Goal: Navigation & Orientation: Find specific page/section

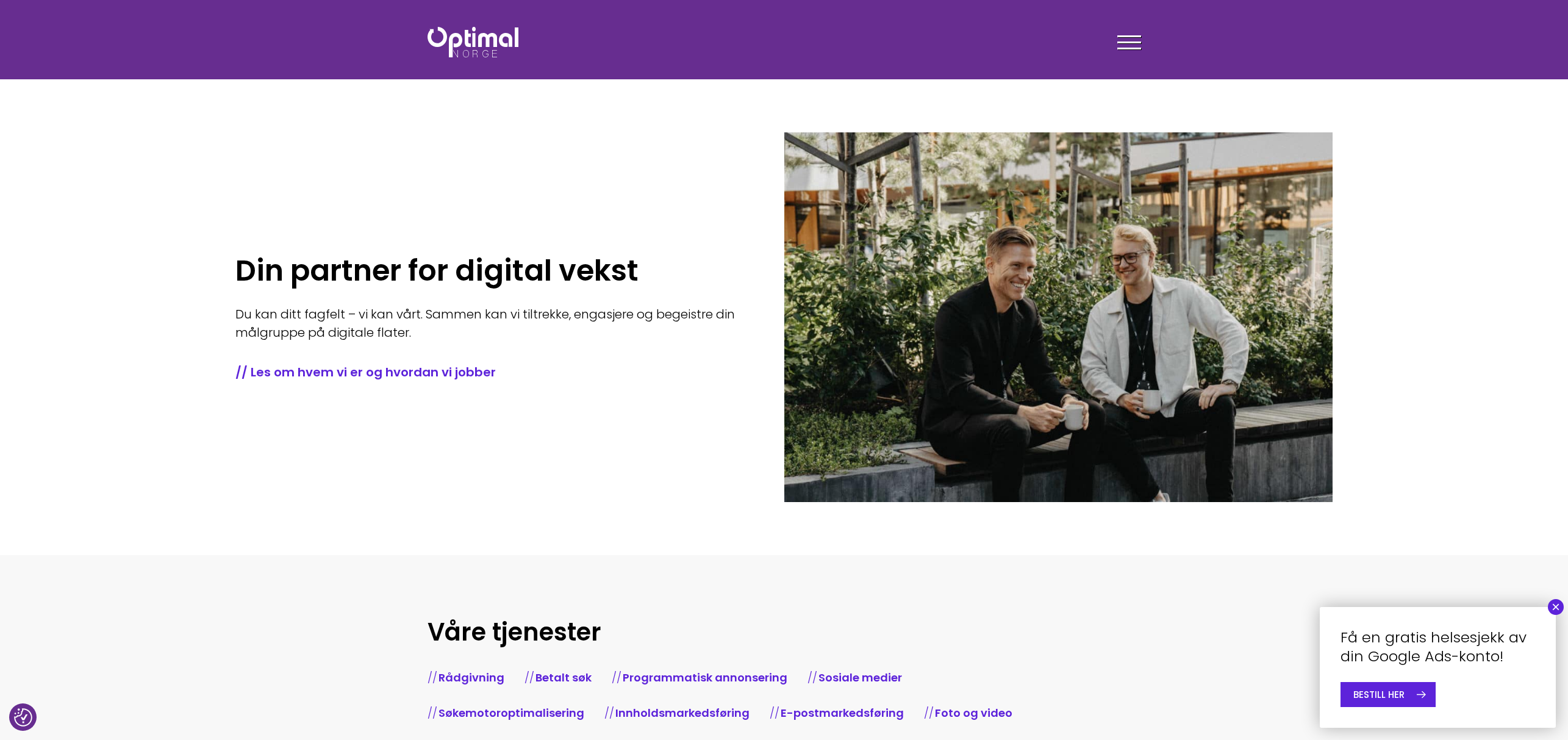
drag, startPoint x: 954, startPoint y: 217, endPoint x: 412, endPoint y: 171, distance: 543.9
click at [419, 169] on div "Din partner for digital vekst Du kan ditt fagfelt – vi kan vårt. Sammen kan vi …" at bounding box center [510, 317] width 549 height 370
click at [1128, 33] on div at bounding box center [1128, 44] width 24 height 30
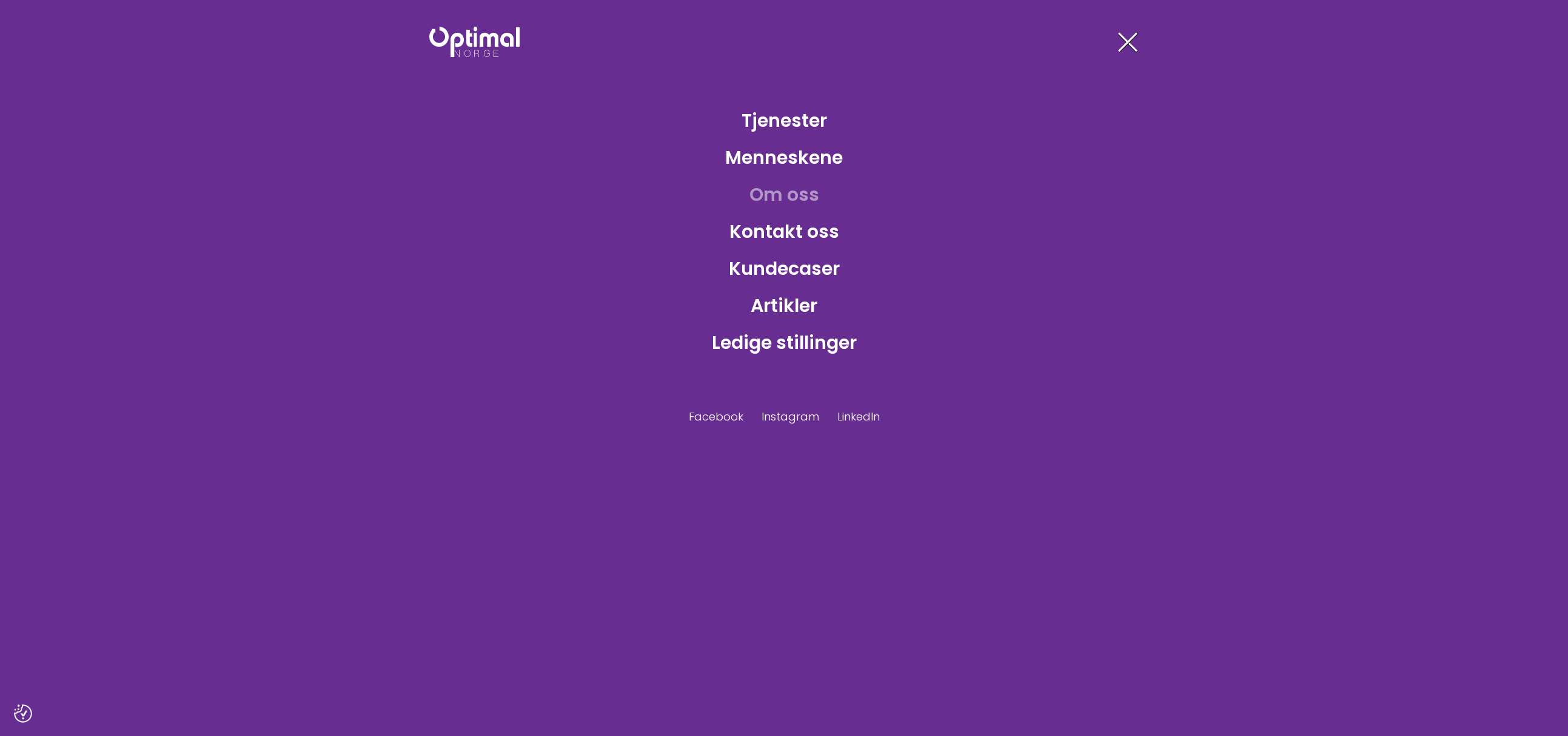
click at [787, 204] on link "Om oss" at bounding box center [784, 194] width 89 height 40
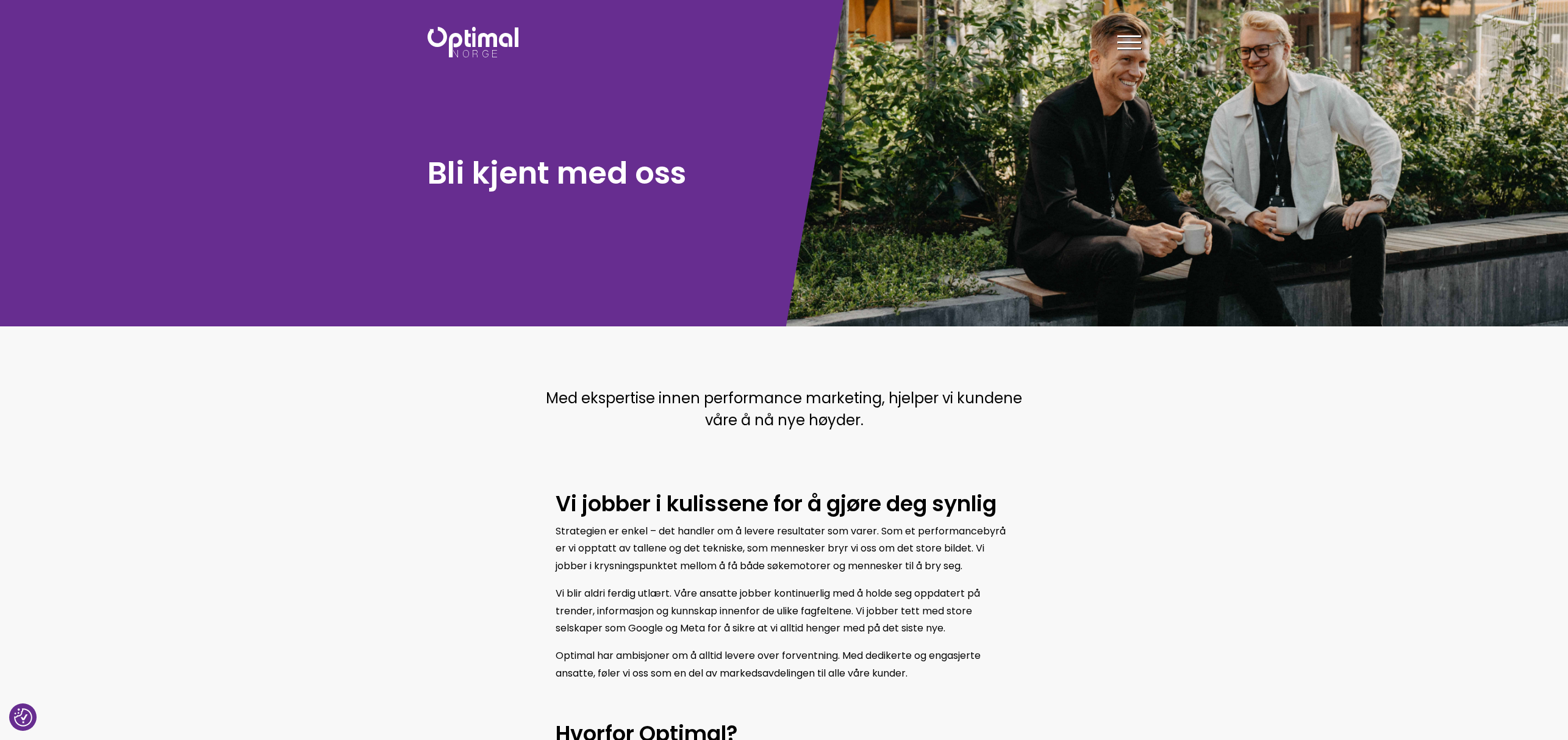
click at [1116, 37] on div "Tjenester Menneskene Om oss Kontakt oss Kundecaser Artikler Ledige stillinger F…" at bounding box center [967, 42] width 348 height 35
click at [1123, 33] on div at bounding box center [1128, 44] width 24 height 30
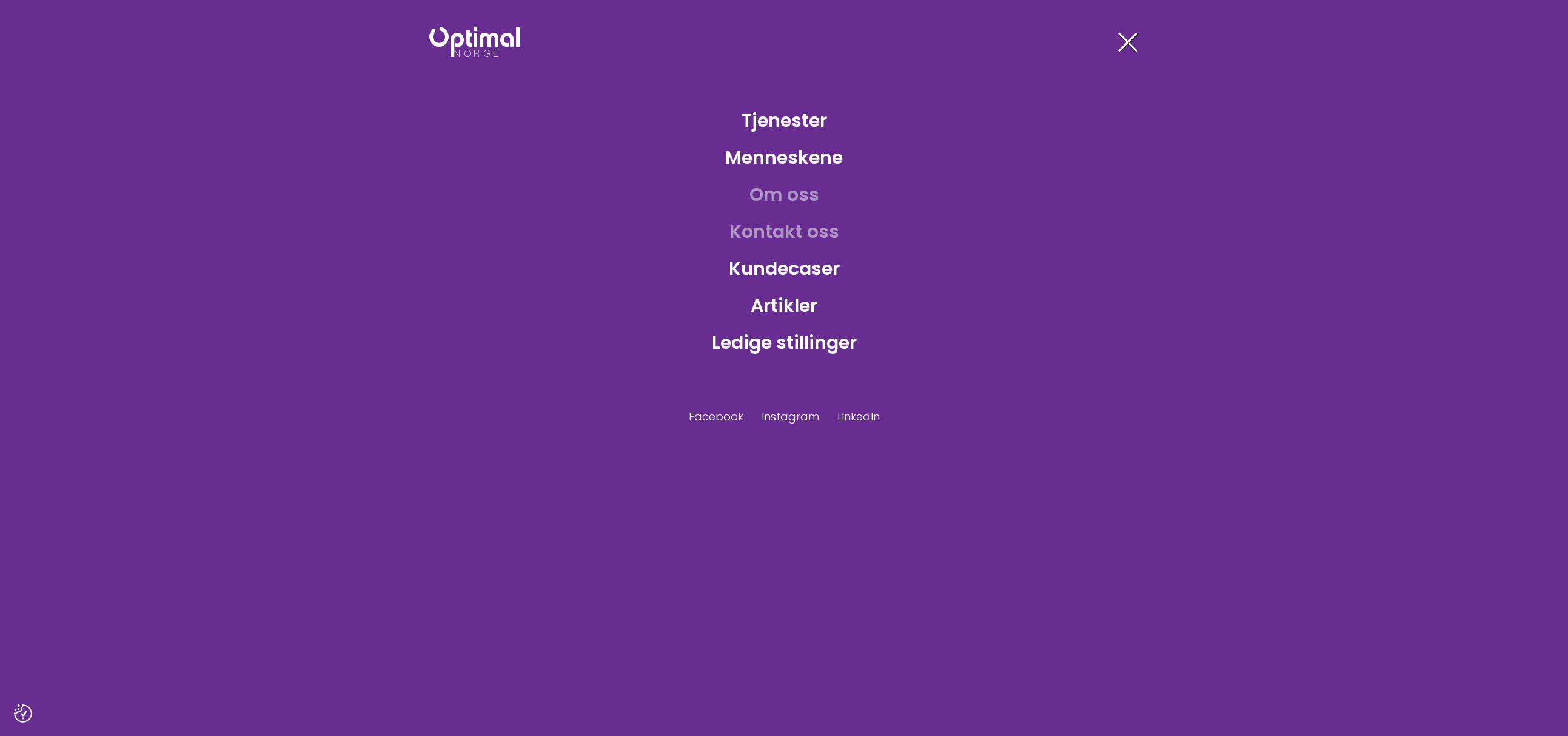
click at [794, 235] on link "Kontakt oss" at bounding box center [784, 231] width 130 height 40
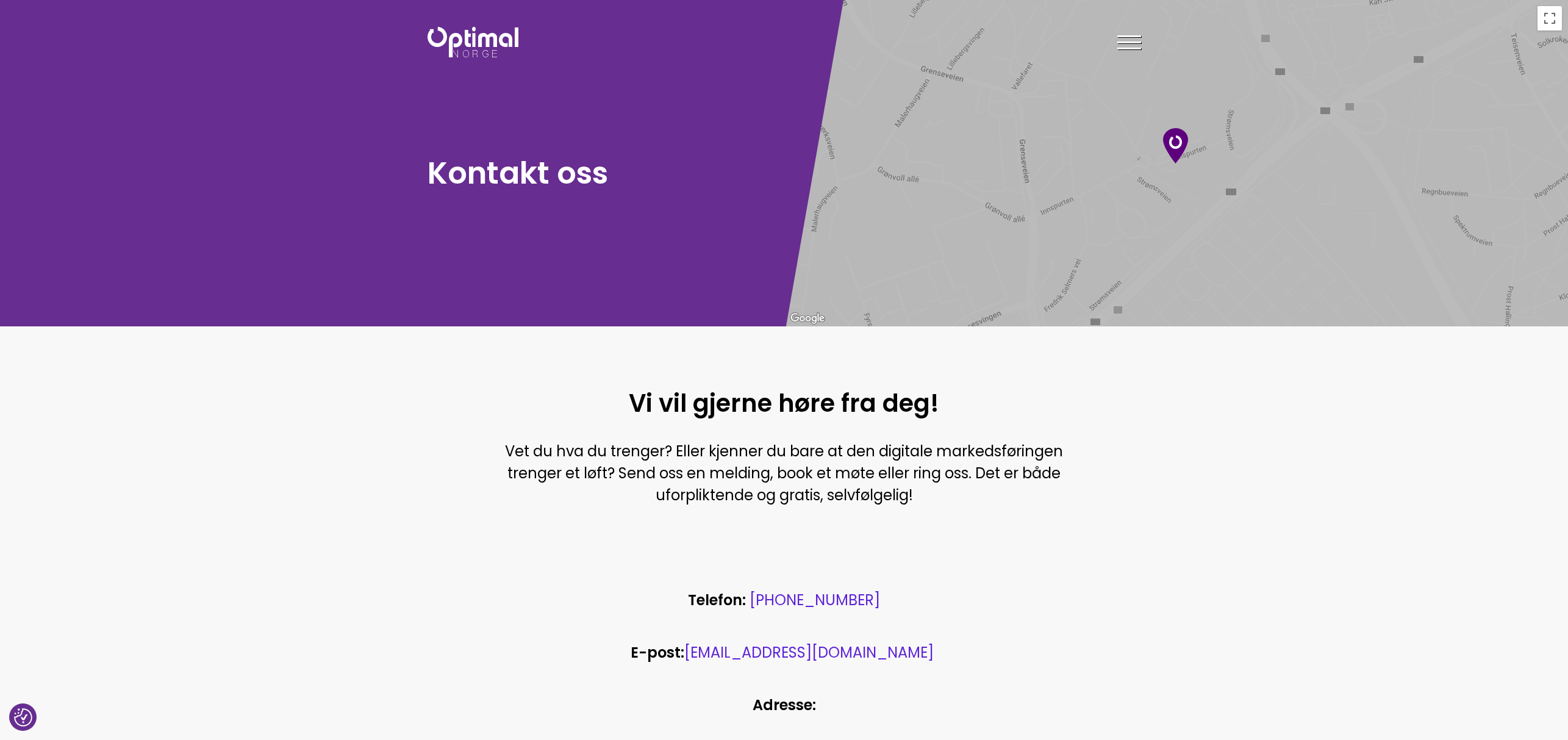
click at [1130, 42] on span at bounding box center [1128, 42] width 24 height 2
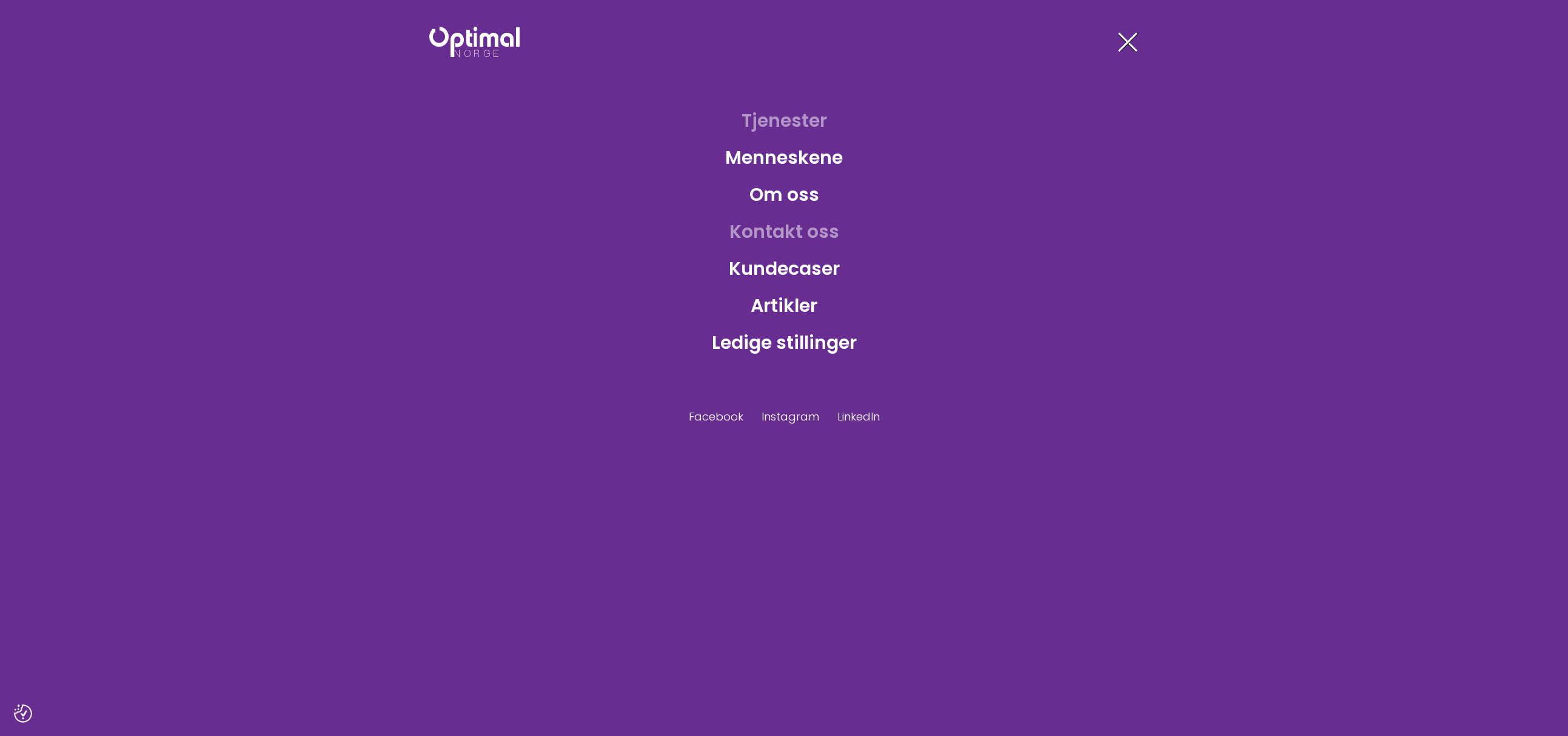
click at [780, 127] on link "Tjenester" at bounding box center [784, 120] width 105 height 40
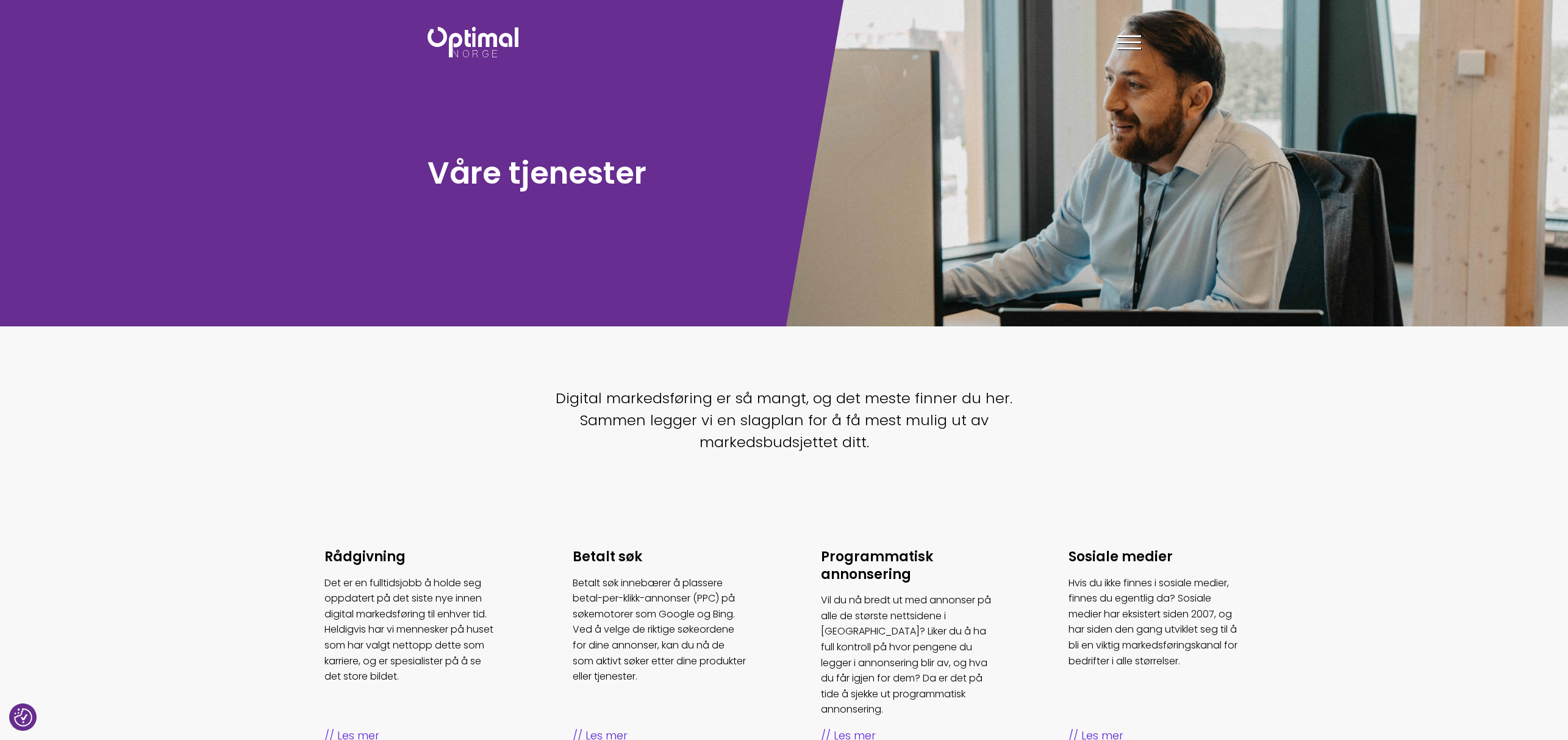
click at [447, 47] on img at bounding box center [473, 42] width 91 height 30
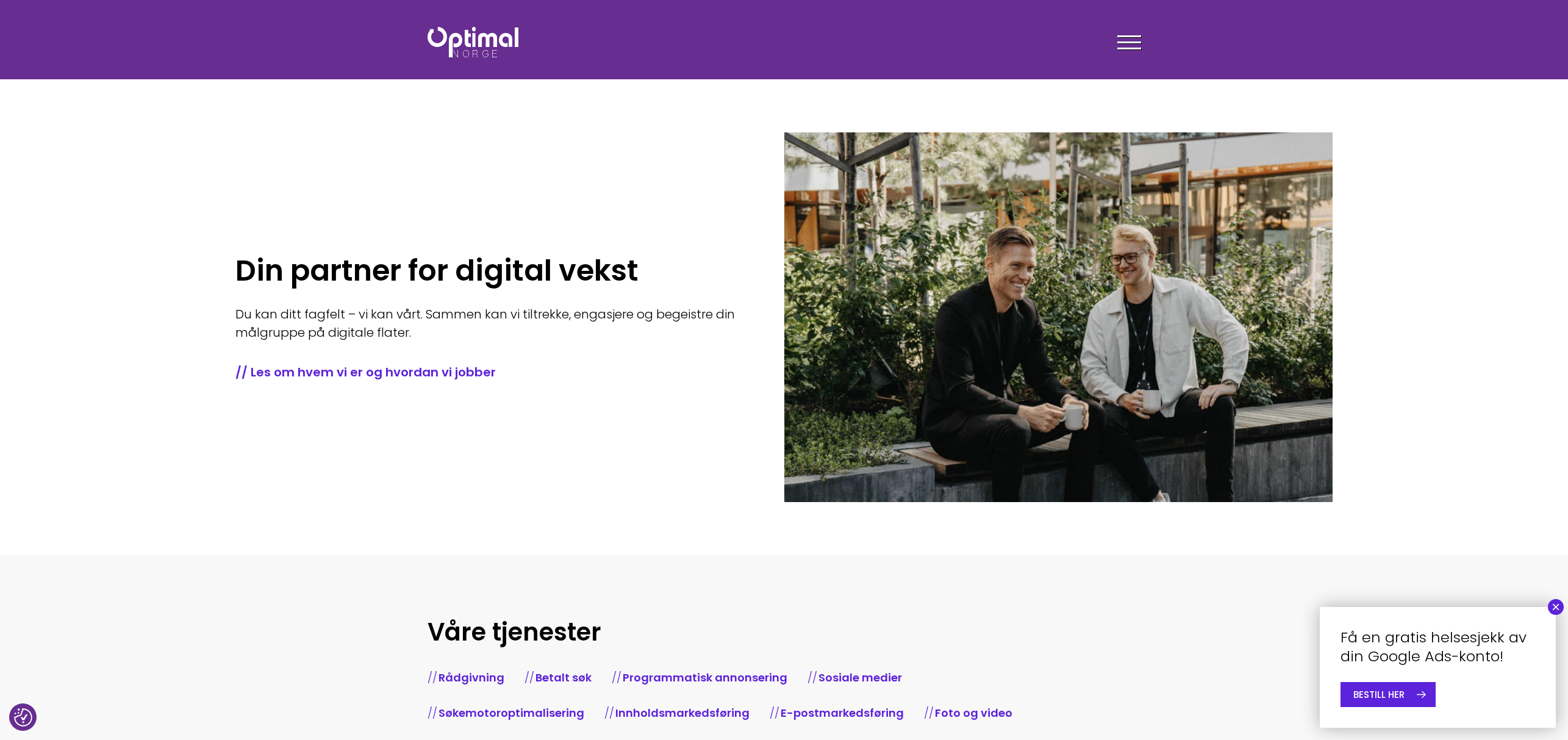
drag, startPoint x: 1121, startPoint y: 201, endPoint x: 641, endPoint y: 224, distance: 480.6
click at [661, 191] on div "Din partner for digital vekst Du kan ditt fagfelt – vi kan vårt. Sammen kan vi …" at bounding box center [510, 317] width 549 height 370
click at [1142, 42] on div "Tjenester Menneskene Om oss Kontakt oss Kundecaser Artikler Ledige stillinger F…" at bounding box center [966, 42] width 366 height 35
click at [1139, 42] on span at bounding box center [1128, 42] width 24 height 2
